Goal: Entertainment & Leisure: Consume media (video, audio)

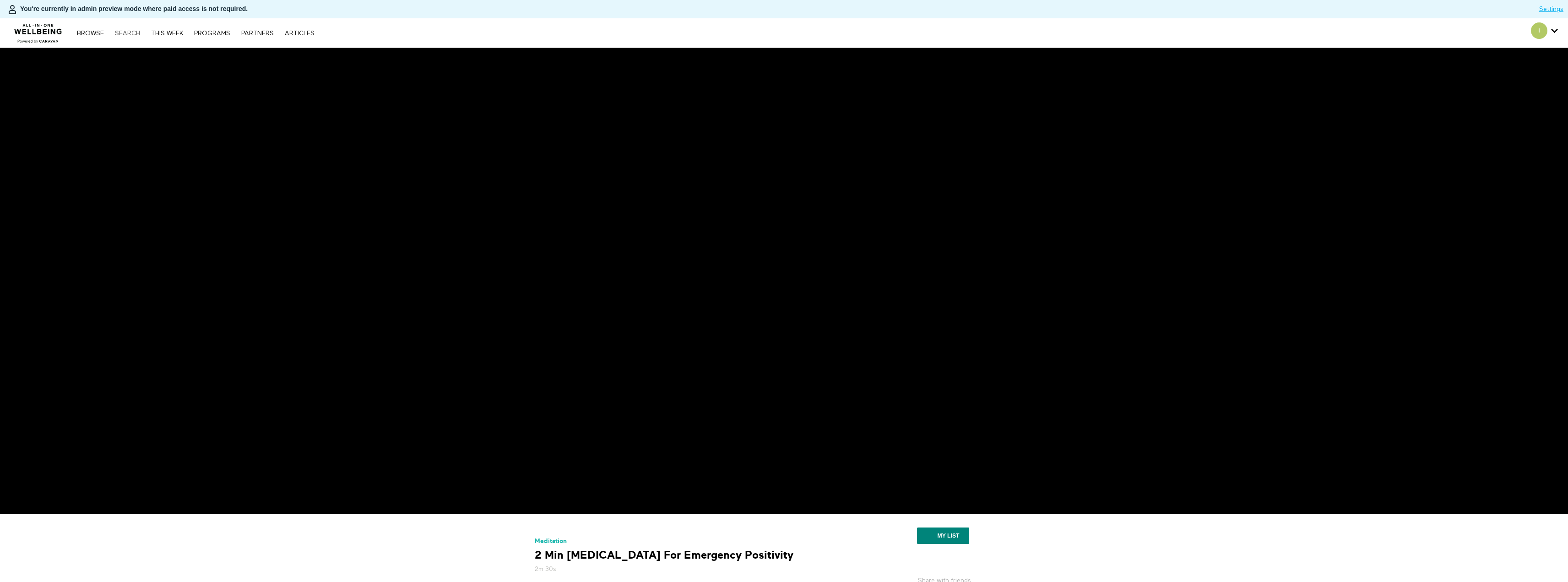
click at [133, 35] on link "Search" at bounding box center [128, 33] width 34 height 6
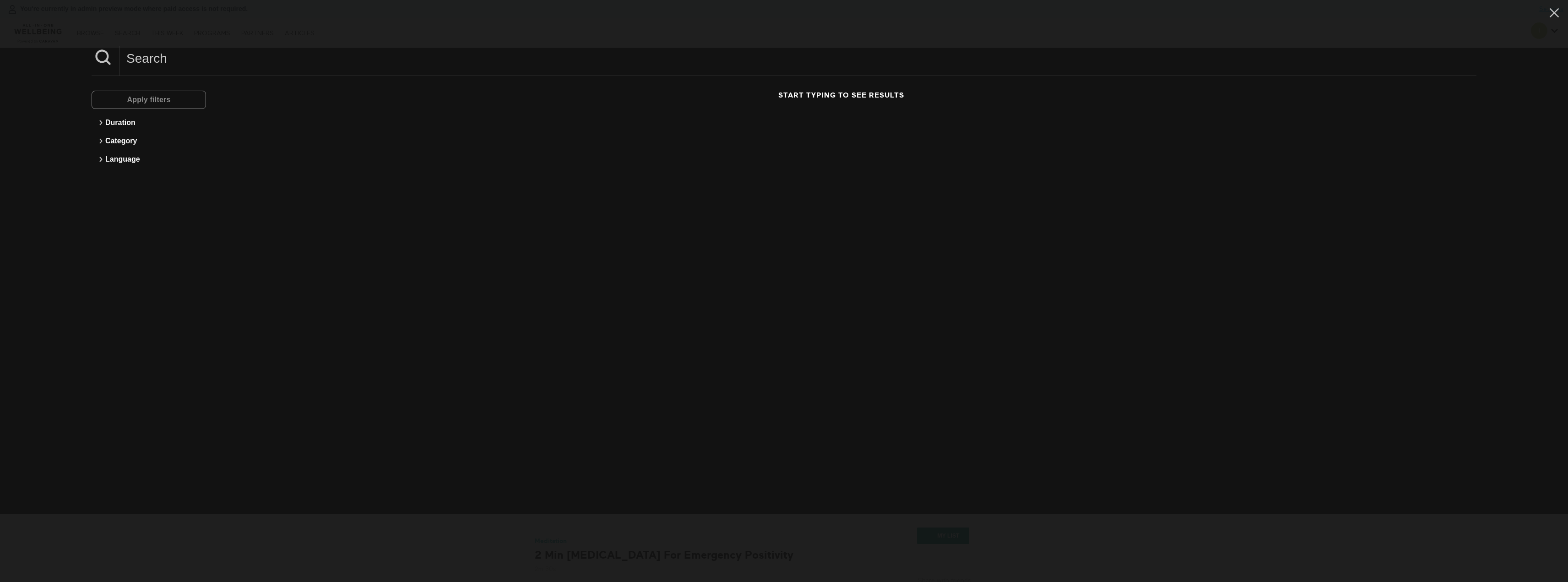
click at [166, 58] on input at bounding box center [798, 58] width 1356 height 25
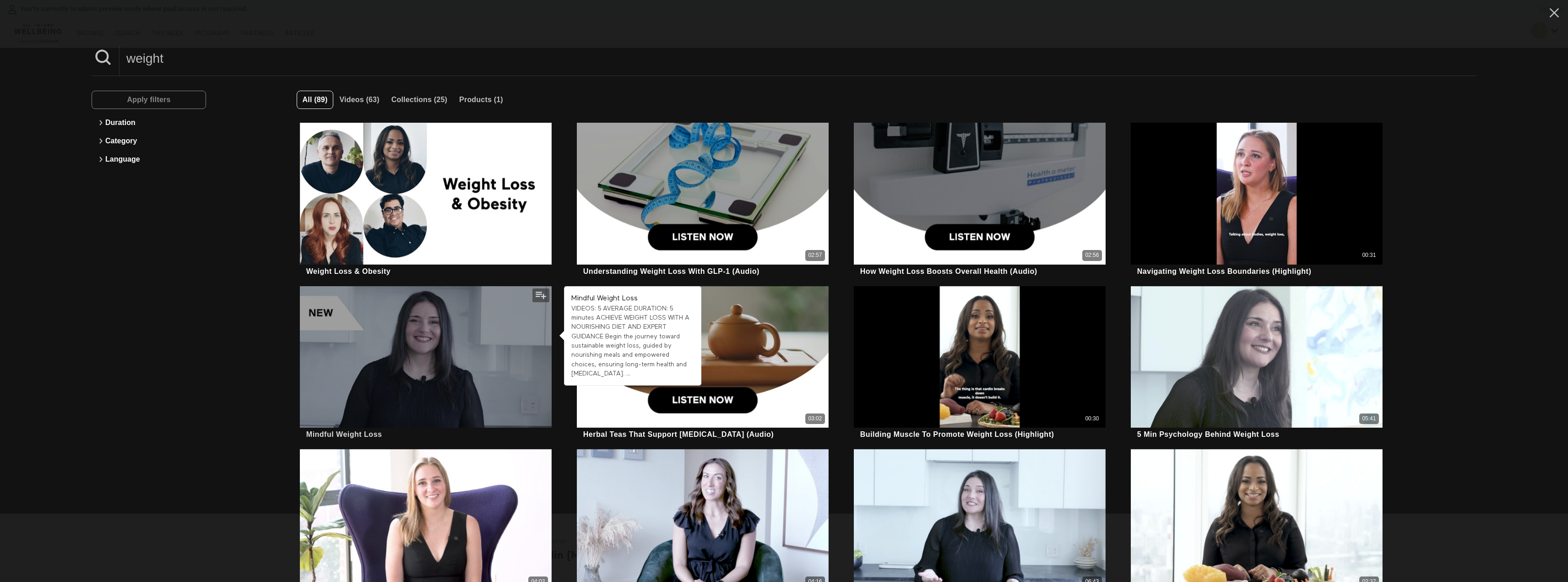
type input "weight"
click at [432, 337] on div at bounding box center [425, 356] width 252 height 141
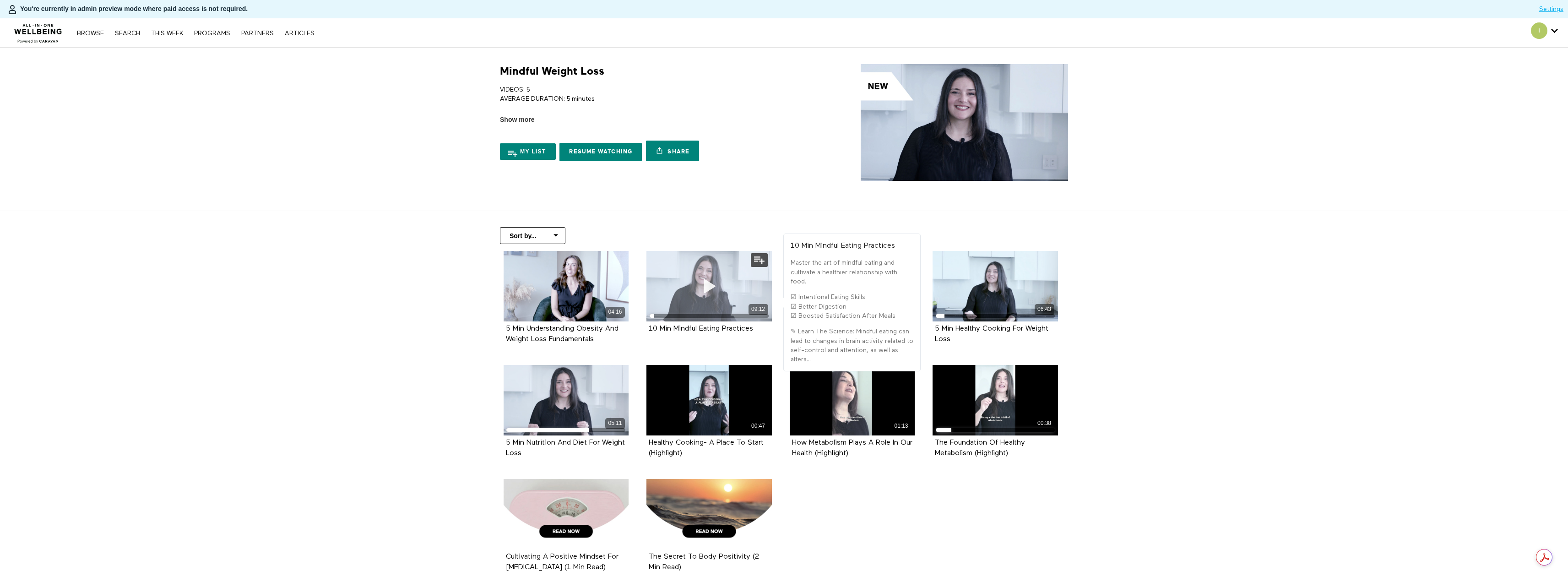
click at [700, 288] on icon at bounding box center [709, 285] width 27 height 16
